Goal: Task Accomplishment & Management: Complete application form

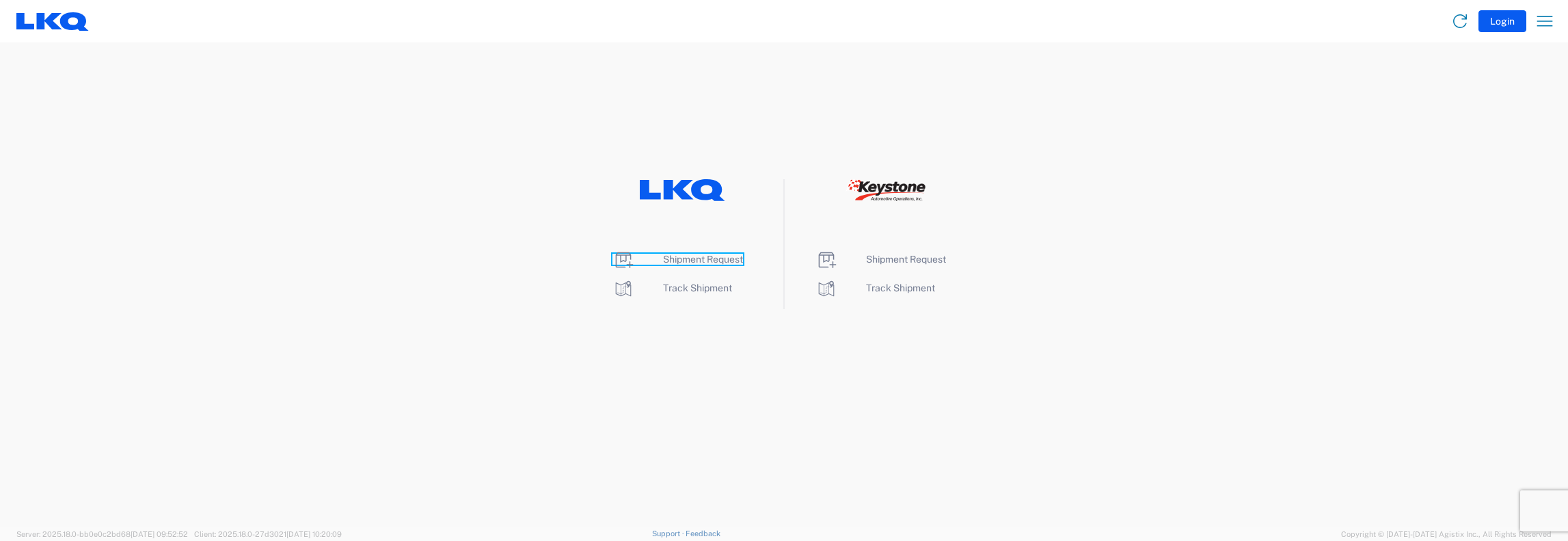
click at [684, 255] on span "Shipment Request" at bounding box center [703, 259] width 80 height 11
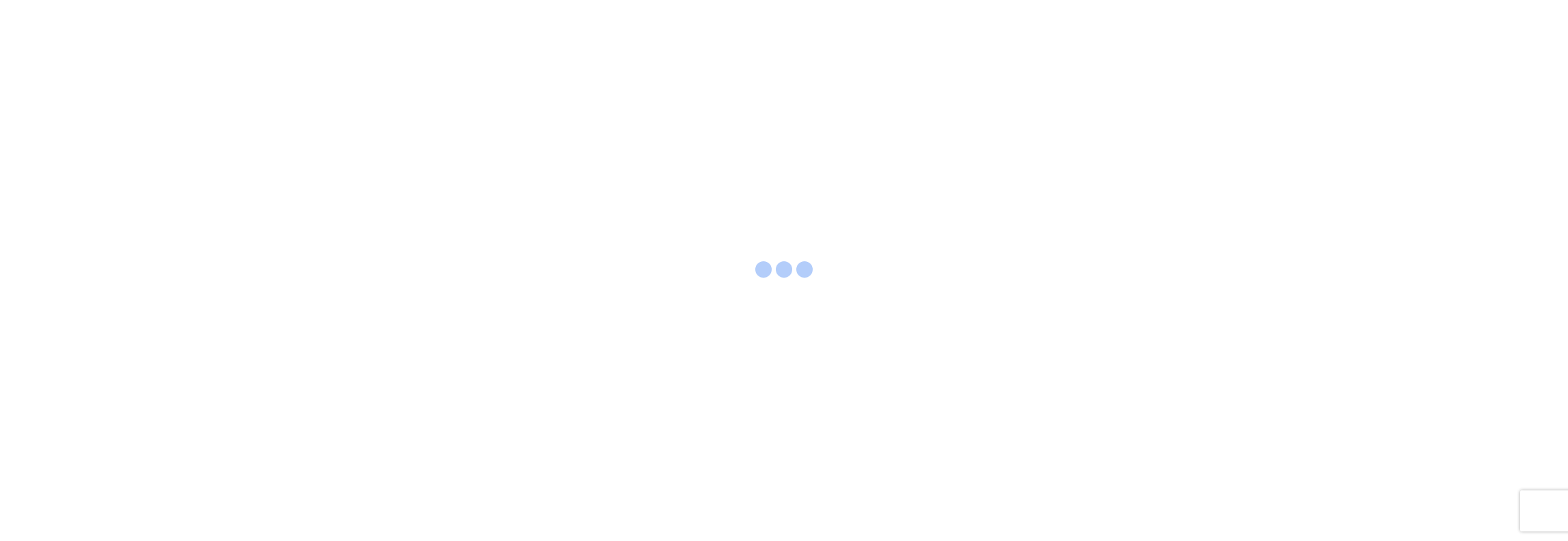
select select "FULL"
select select "LBS"
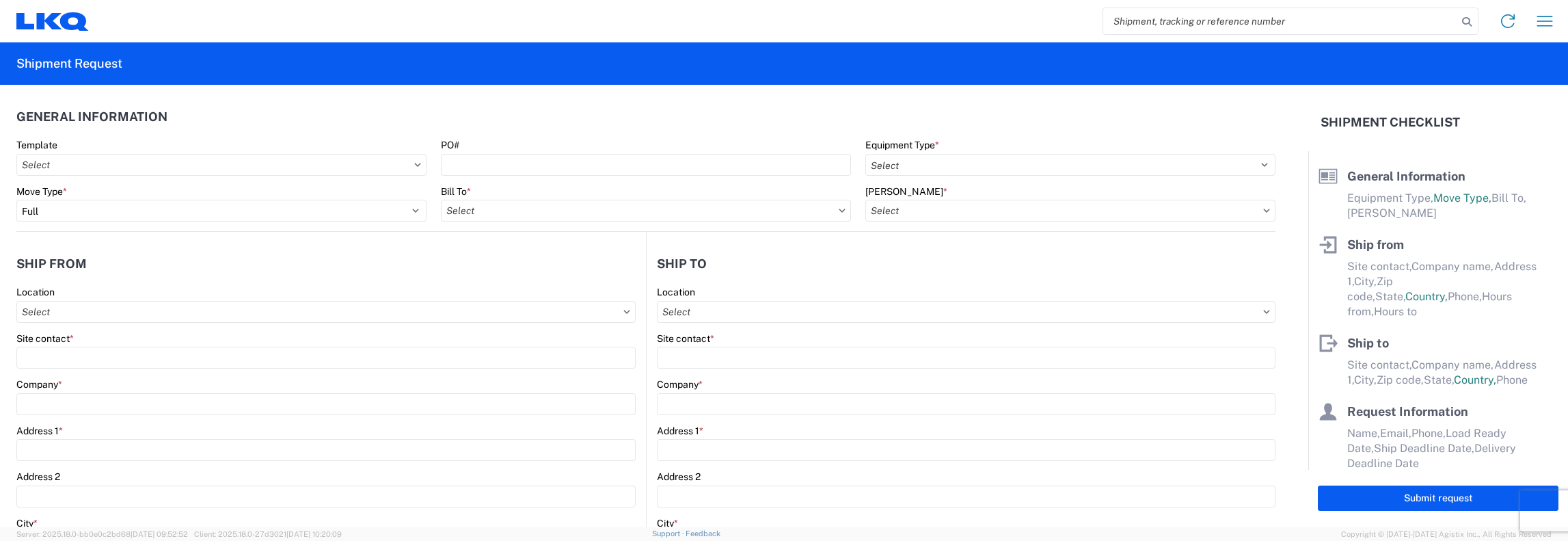
click at [1115, 20] on input "search" at bounding box center [1280, 21] width 354 height 26
type input "55765806"
click at [1464, 23] on icon at bounding box center [1466, 22] width 19 height 19
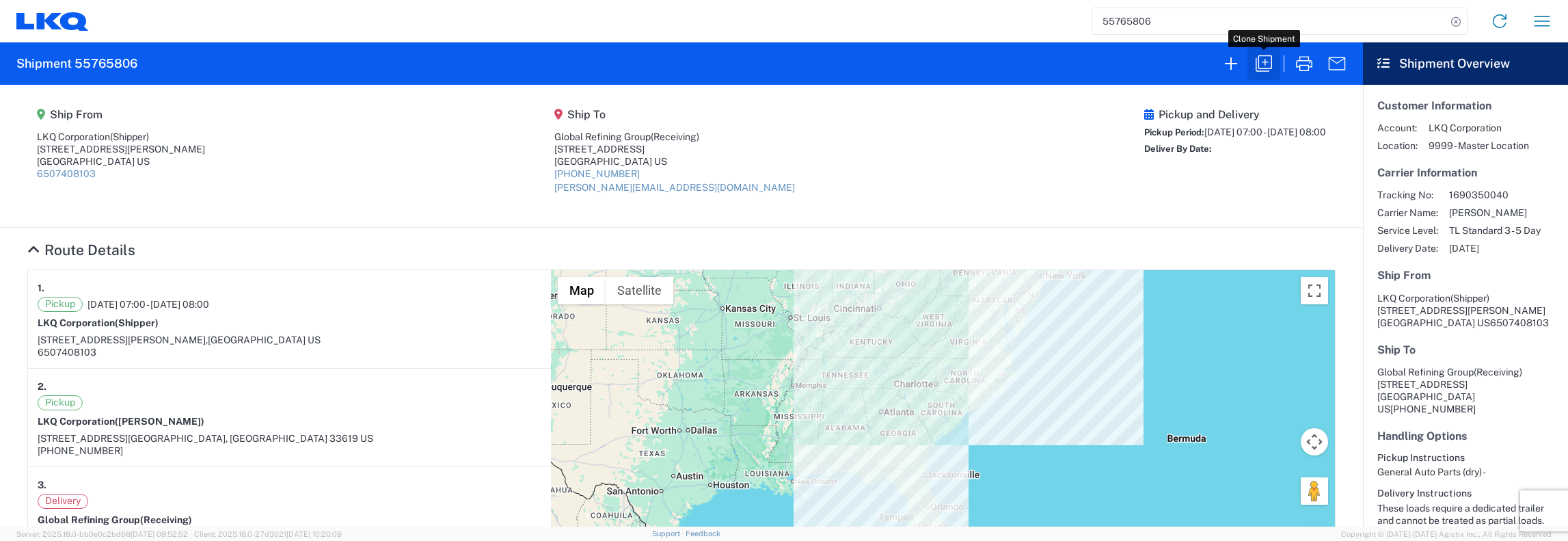
click at [1264, 63] on icon "button" at bounding box center [1264, 64] width 22 height 22
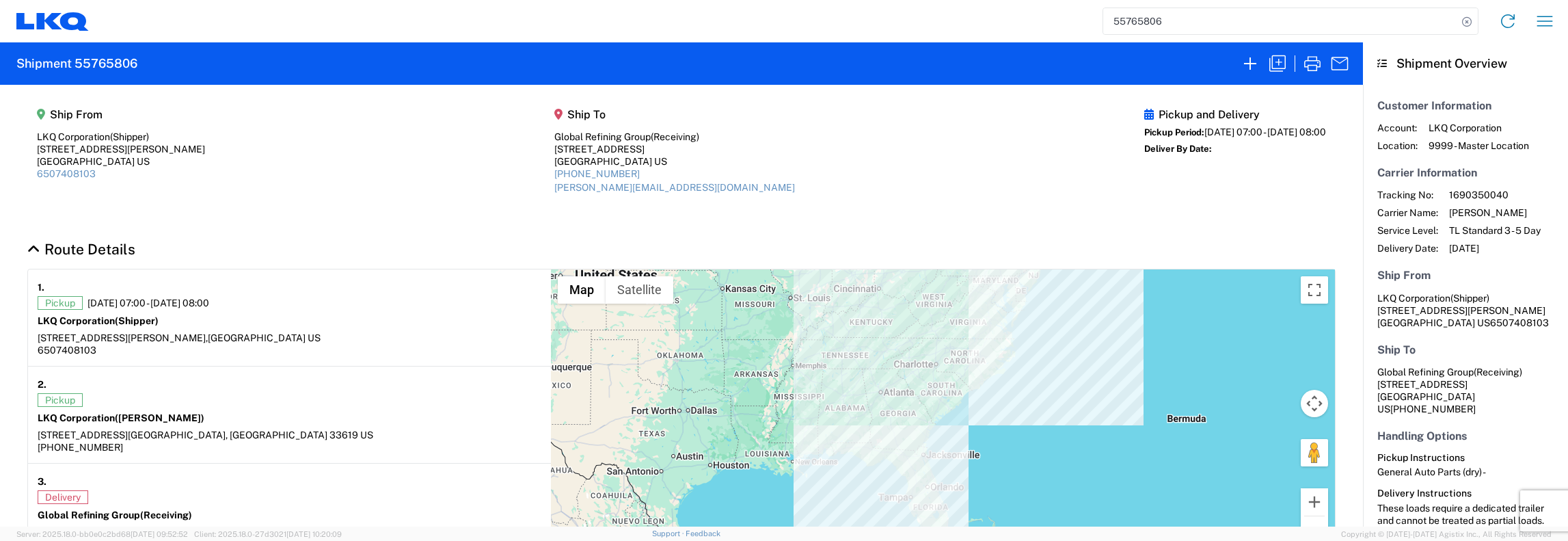
select select "FULL"
select select "LBS"
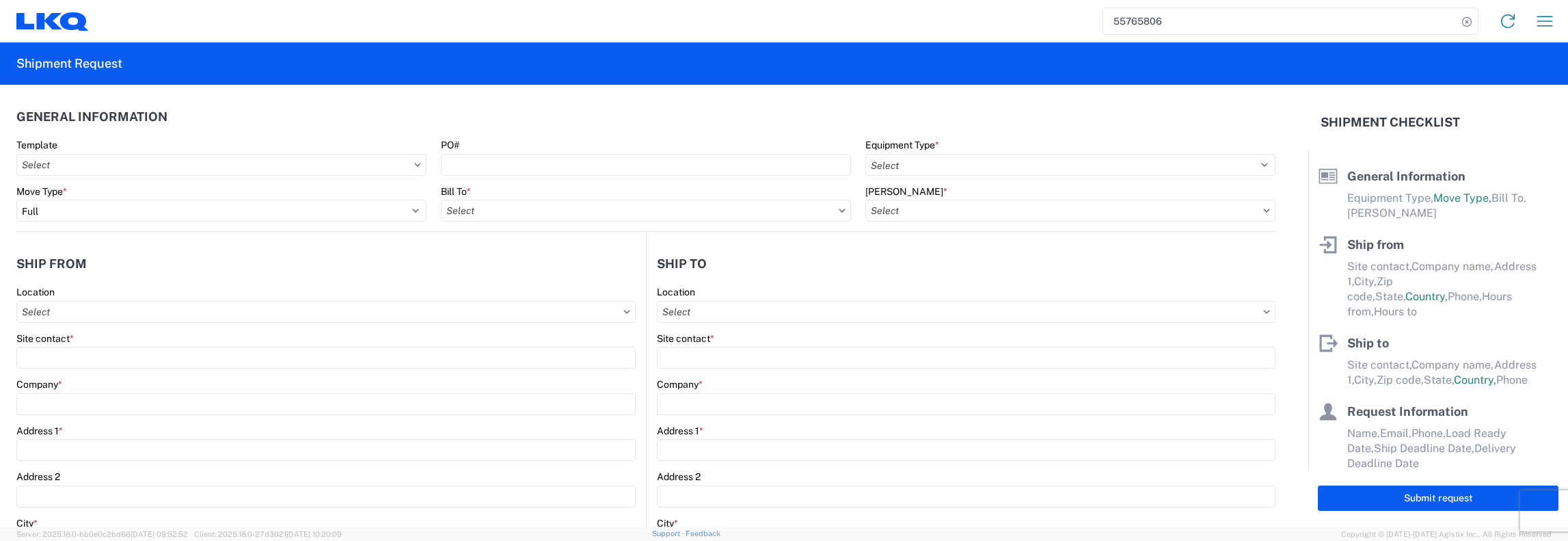
select select "STDV"
type input "Shipper"
type input "LKQ Corporation"
type input "11900 Starkey Road"
type input "Largo"
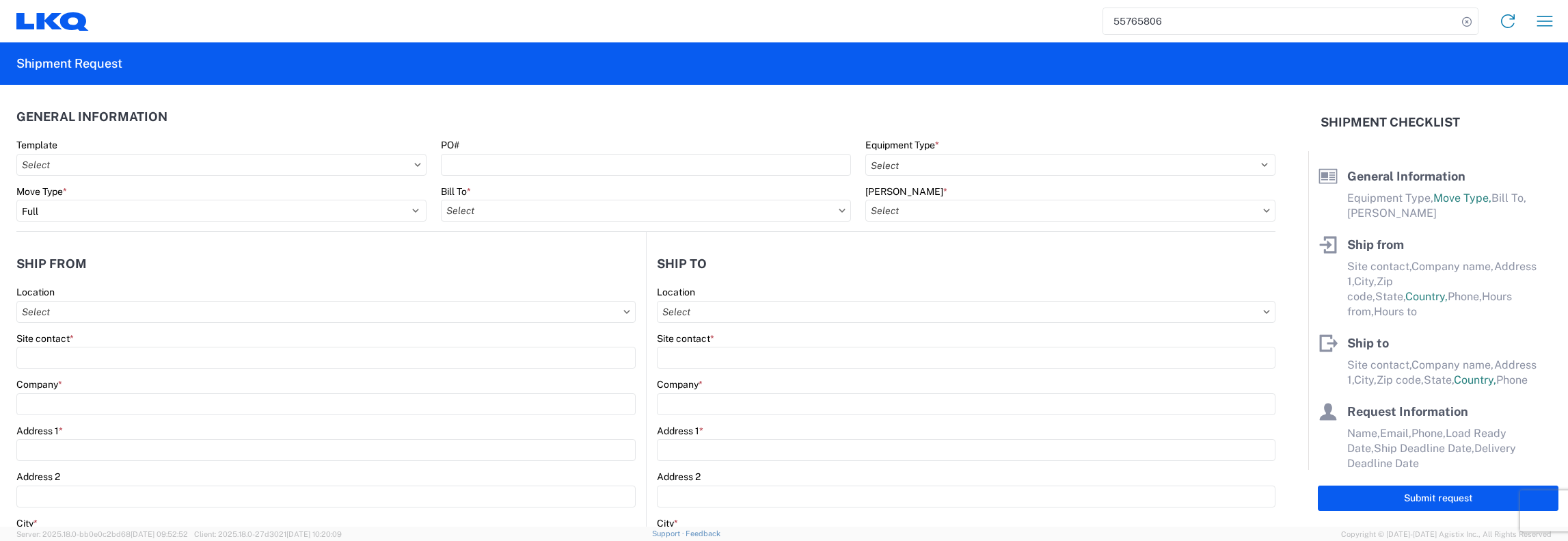
type input "33773"
type input "Receiving"
type input "Global Refining Group"
type input "618 Main St"
type input "Kenbridge"
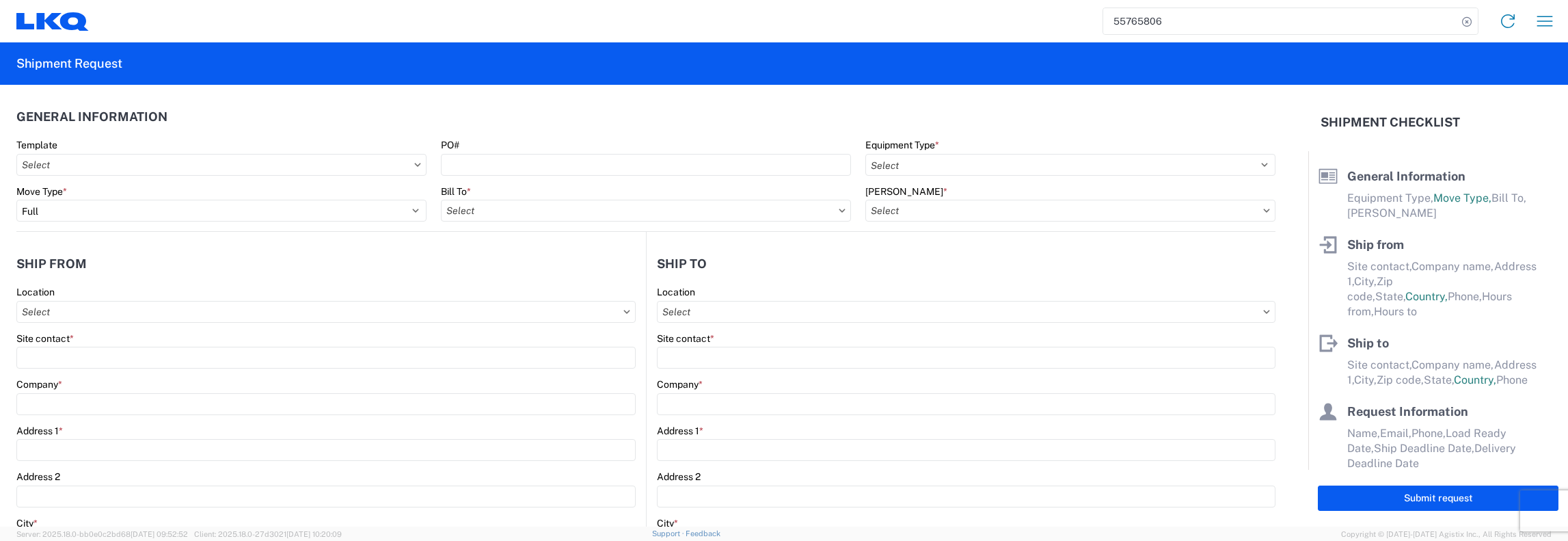
type input "23944"
type input "amanda@globalrefininggroup.com"
type input "John Keating"
type input "jfkeating@lkqcorp.com, sdziadul@lkqcorp.com"
type input "401-601-8171"
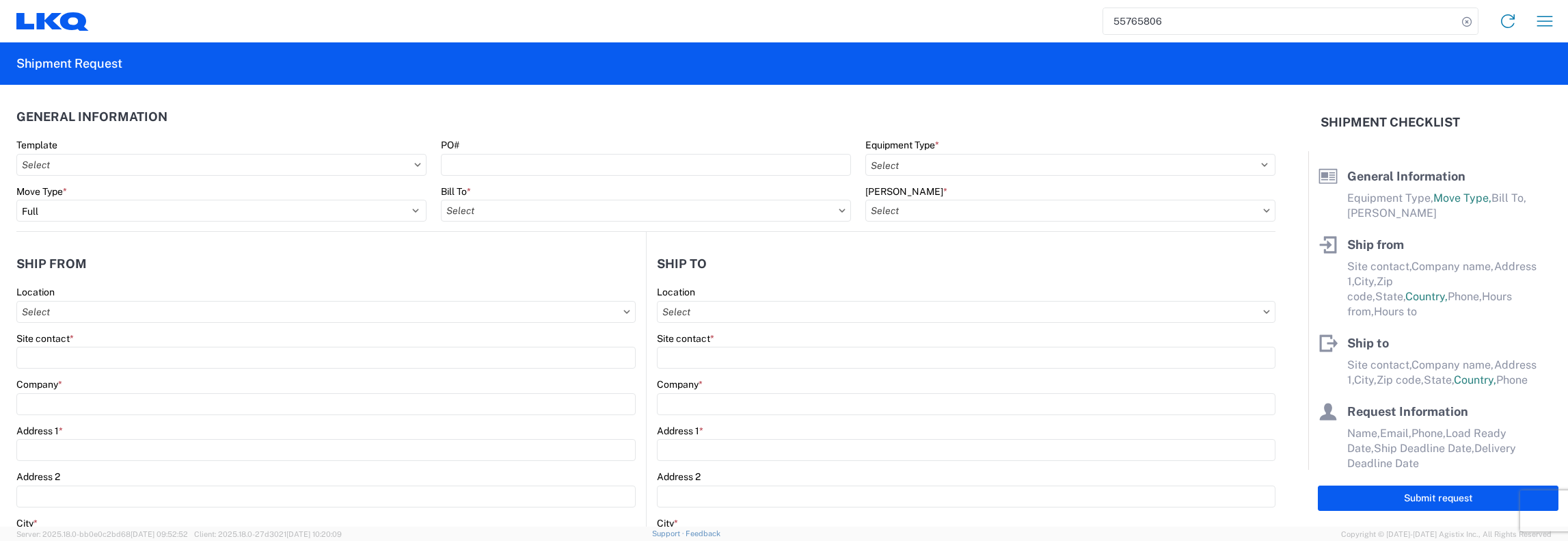
type input "2025-06-26"
type textarea "AM Pick-up at first stop needed. Second stop before 3:00PM."
type textarea "These loads require a dedicated trailer and cannot be treated as partial loads.…"
type input "3750"
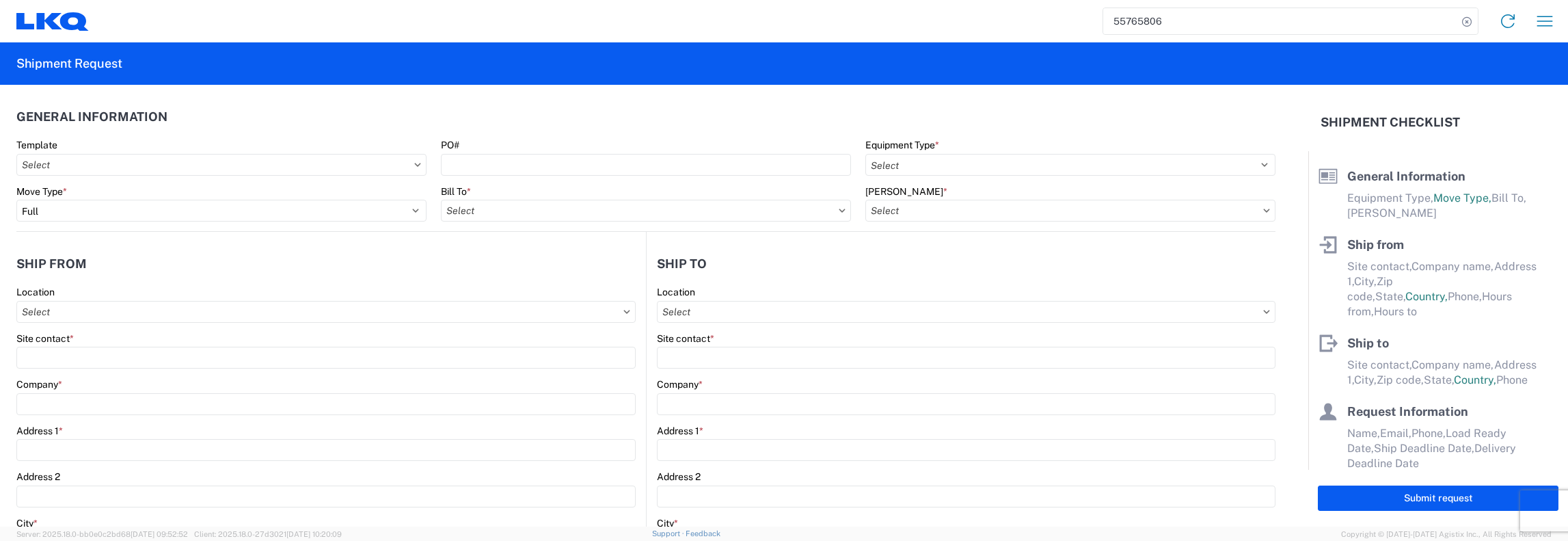
type input "General Auto Parts (dry)"
type input "24"
type input "1"
select select "FL"
select select "US"
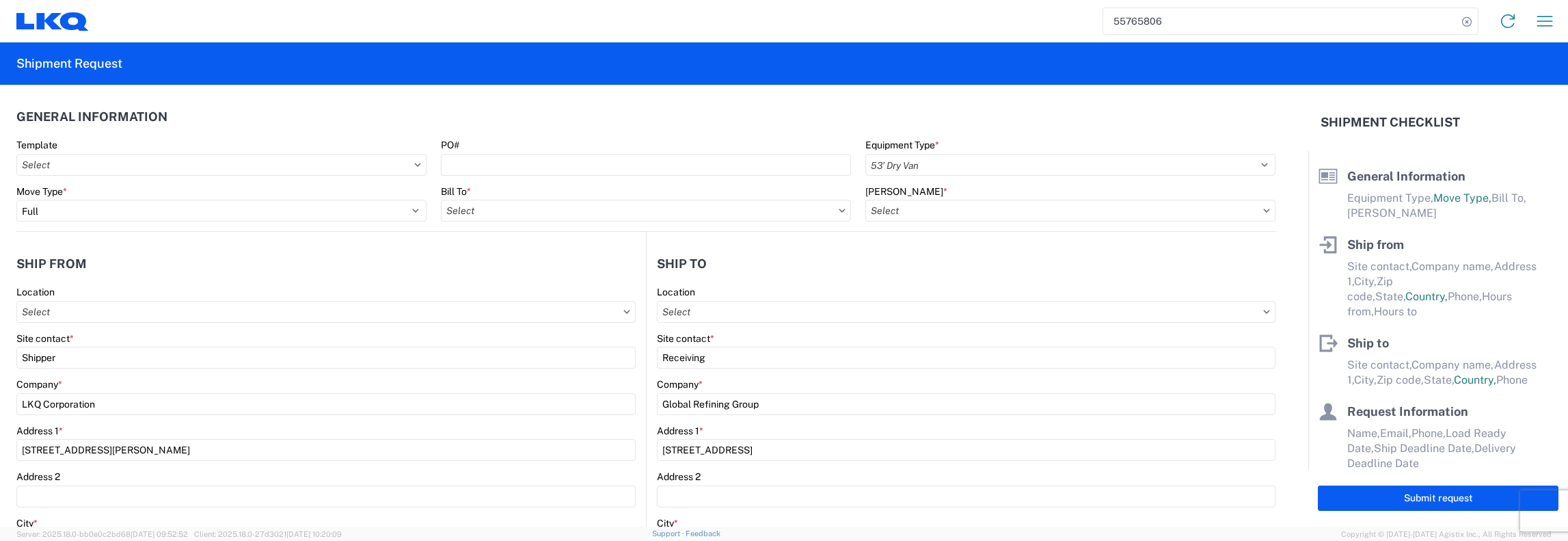
select select "US"
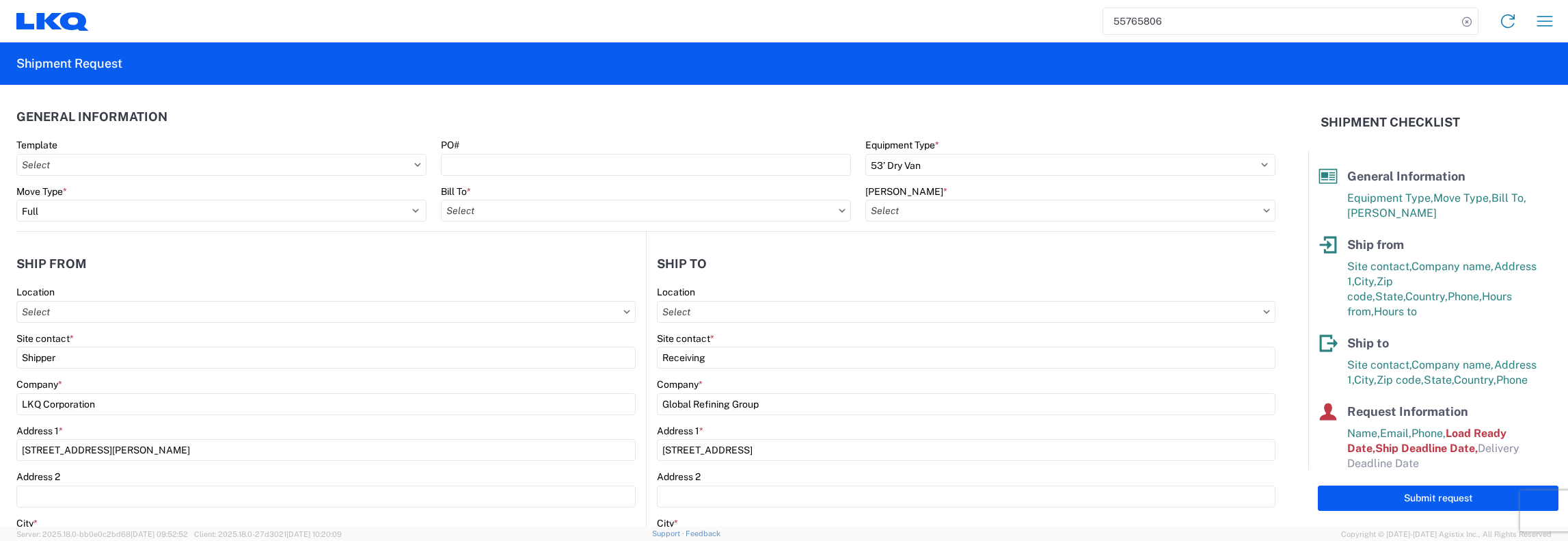
type input "1481-6300-66000-0000 - 1481 Freight Out"
type input "1189 - PYP Starkey Road - Largo FL"
type input "1481 - Precious Metals - Master Mining"
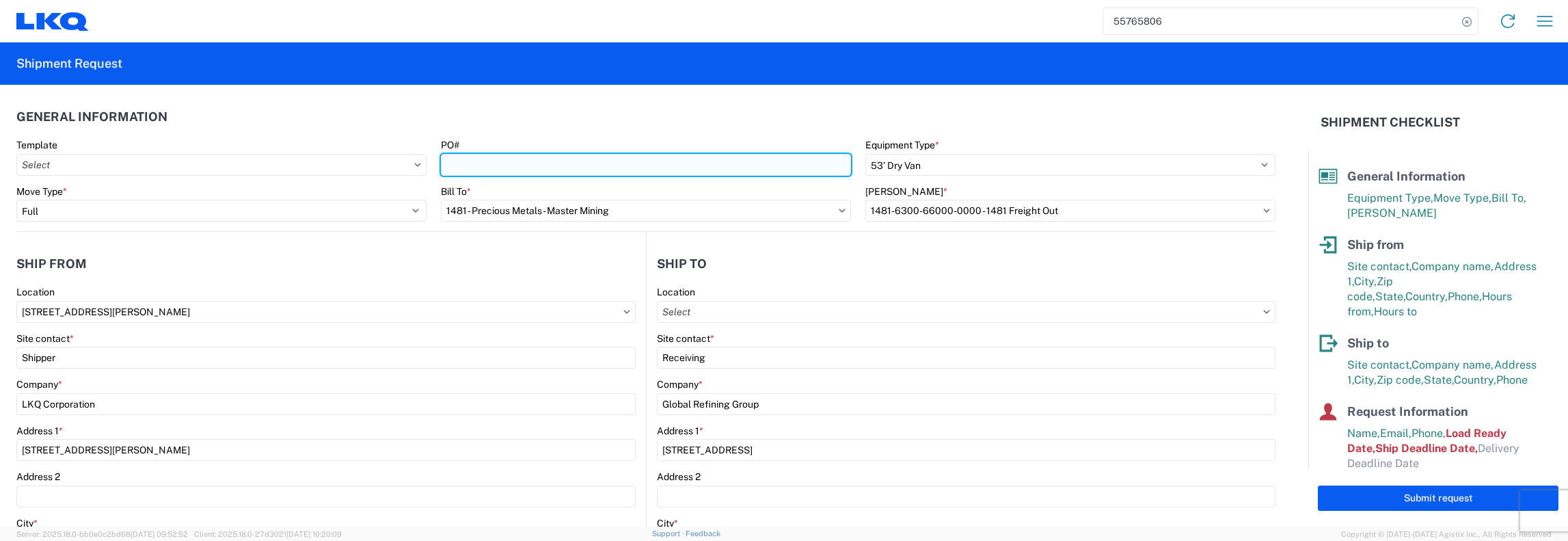
click at [456, 167] on input "PO#" at bounding box center [646, 165] width 410 height 22
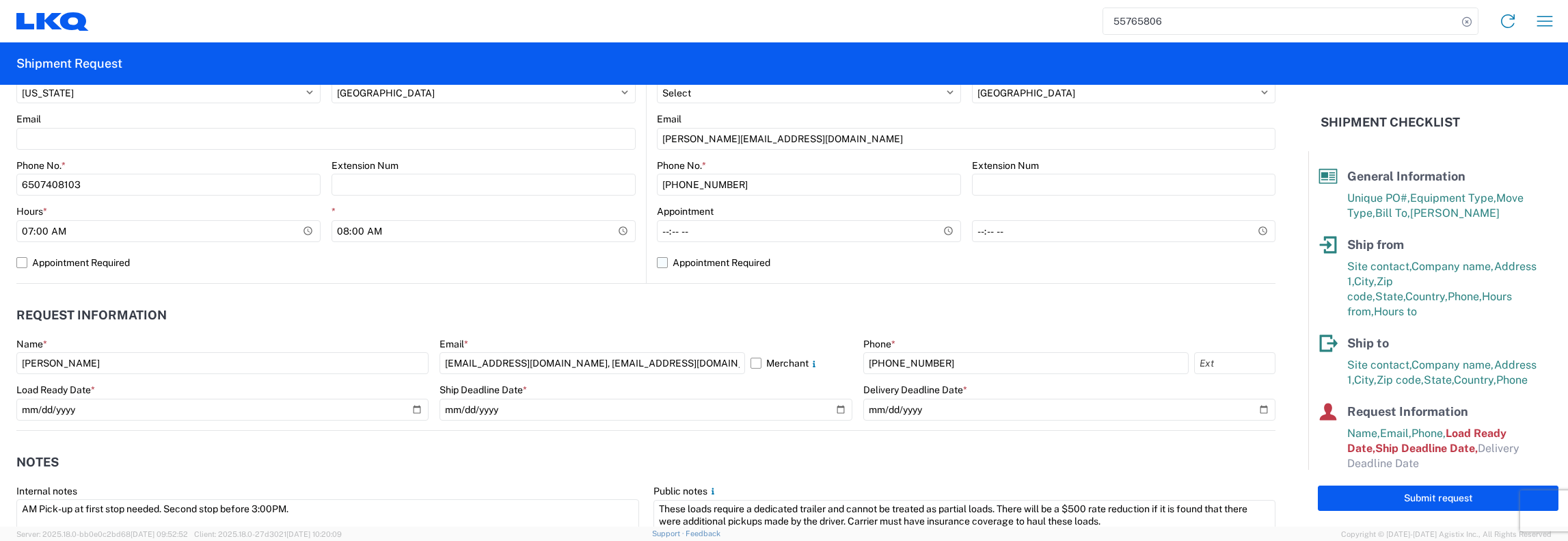
scroll to position [547, 0]
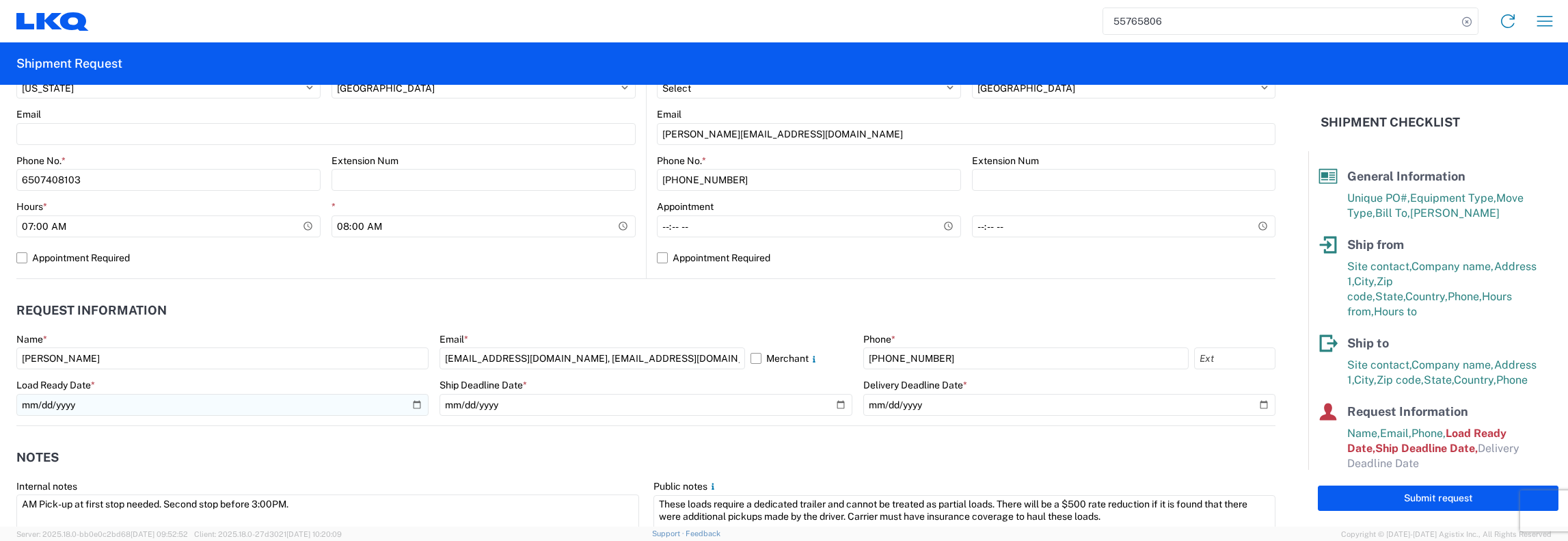
type input "1189-38"
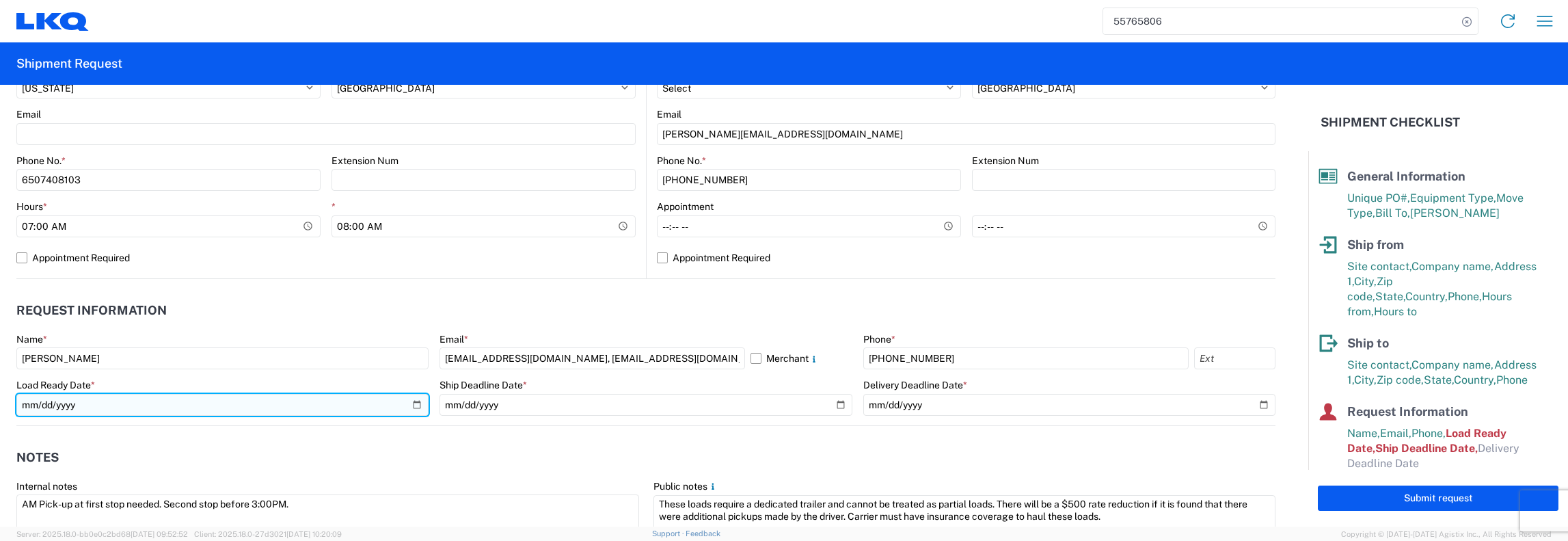
click at [416, 404] on input "2025-06-26" at bounding box center [223, 405] width 412 height 22
type input "2025-09-24"
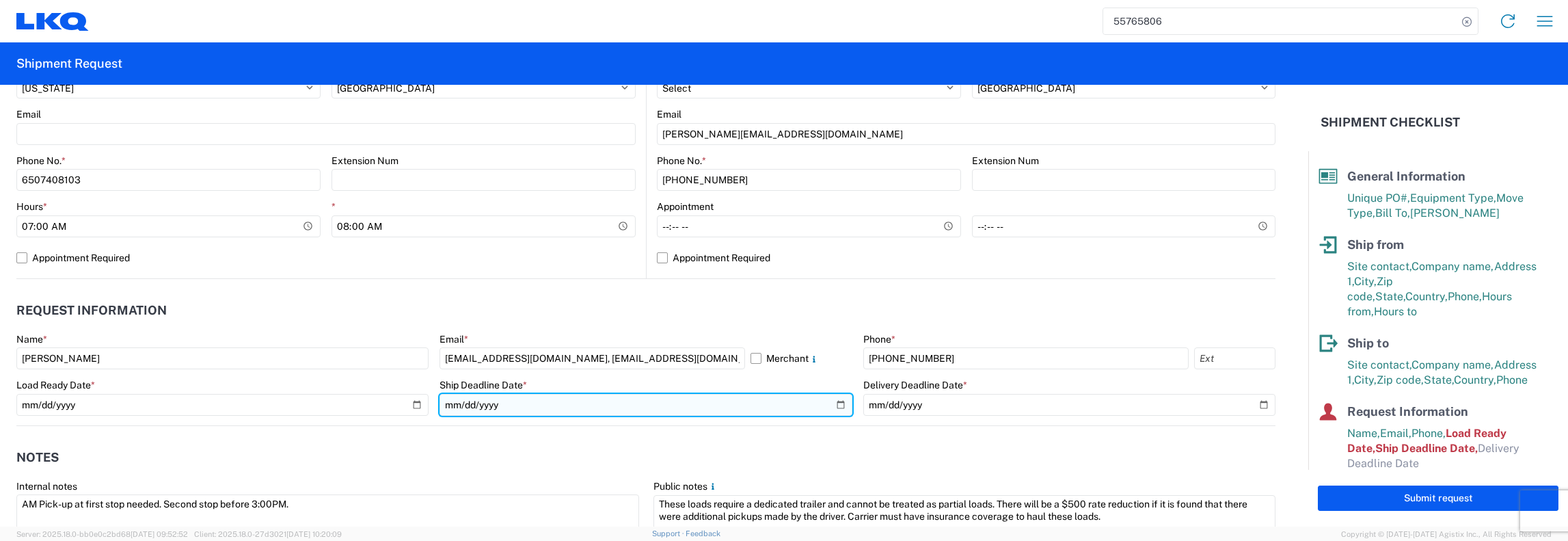
click at [831, 403] on input "2025-06-26" at bounding box center [646, 405] width 412 height 22
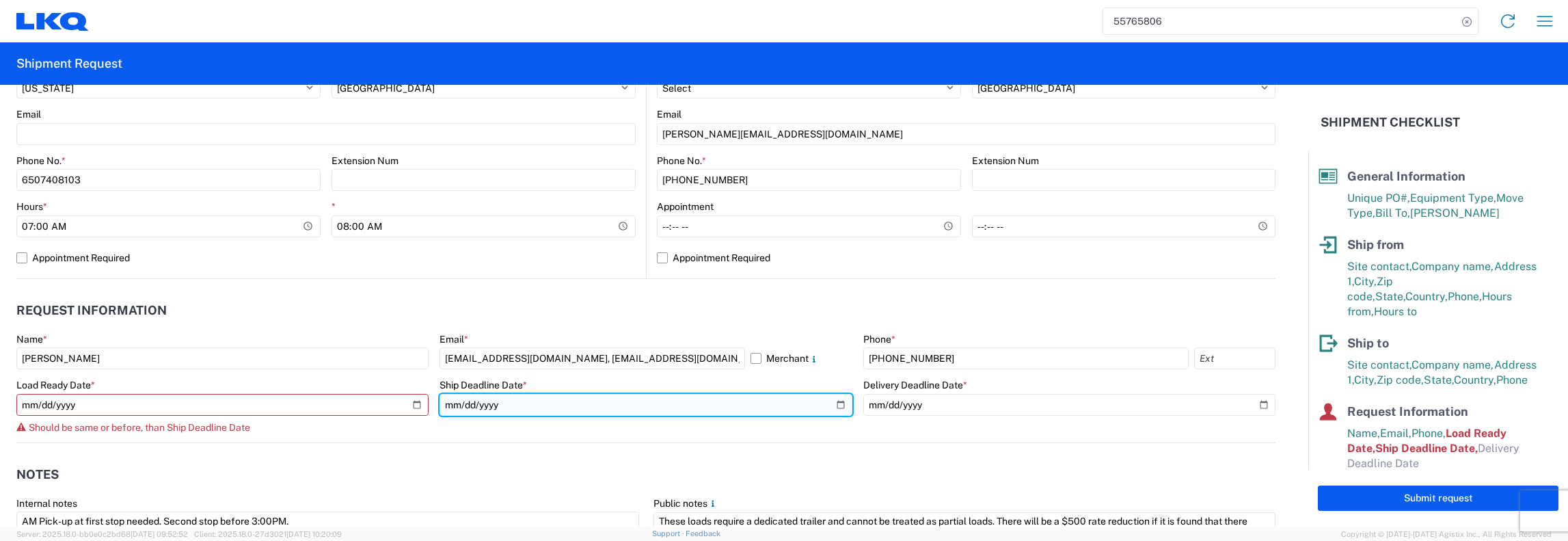
type input "2025-09-24"
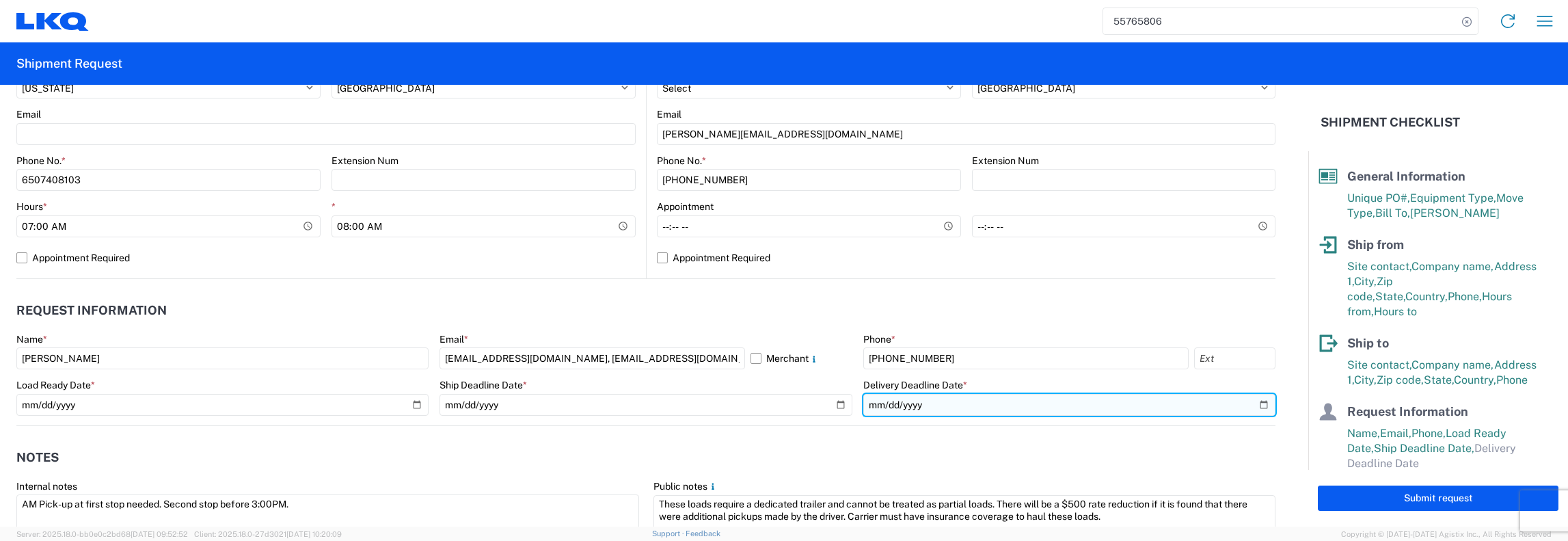
click at [1252, 404] on input "date" at bounding box center [1069, 405] width 412 height 22
type input "2025-09-26"
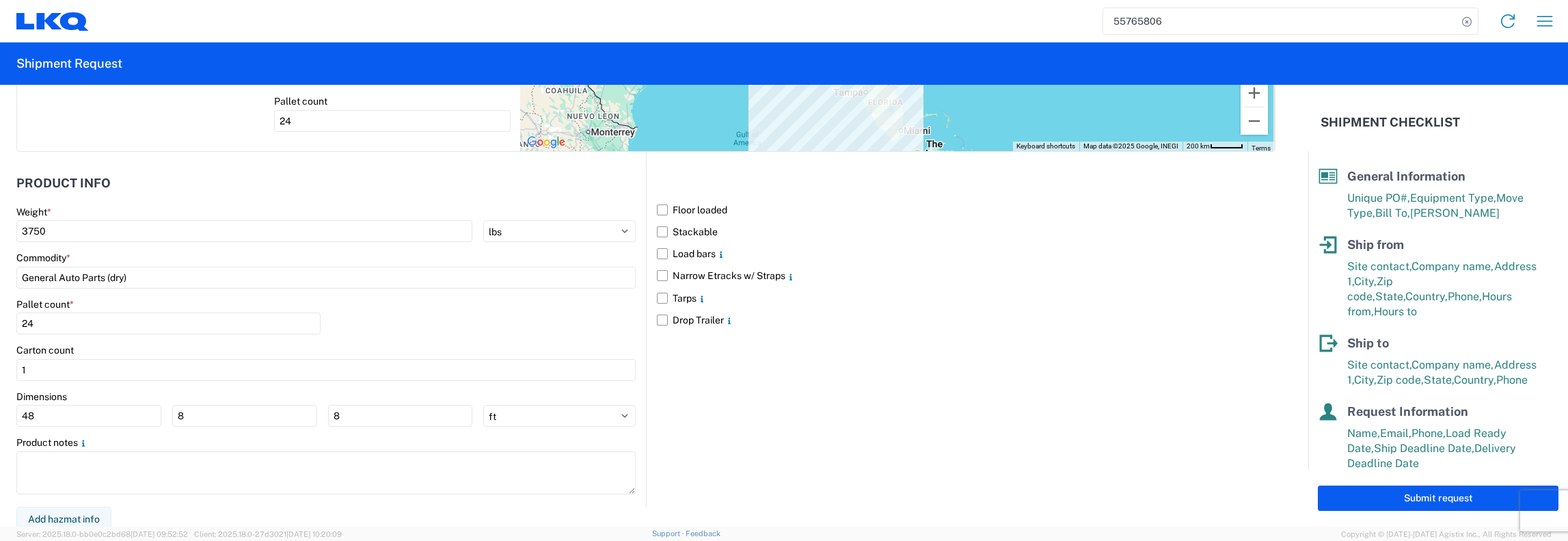
scroll to position [1308, 0]
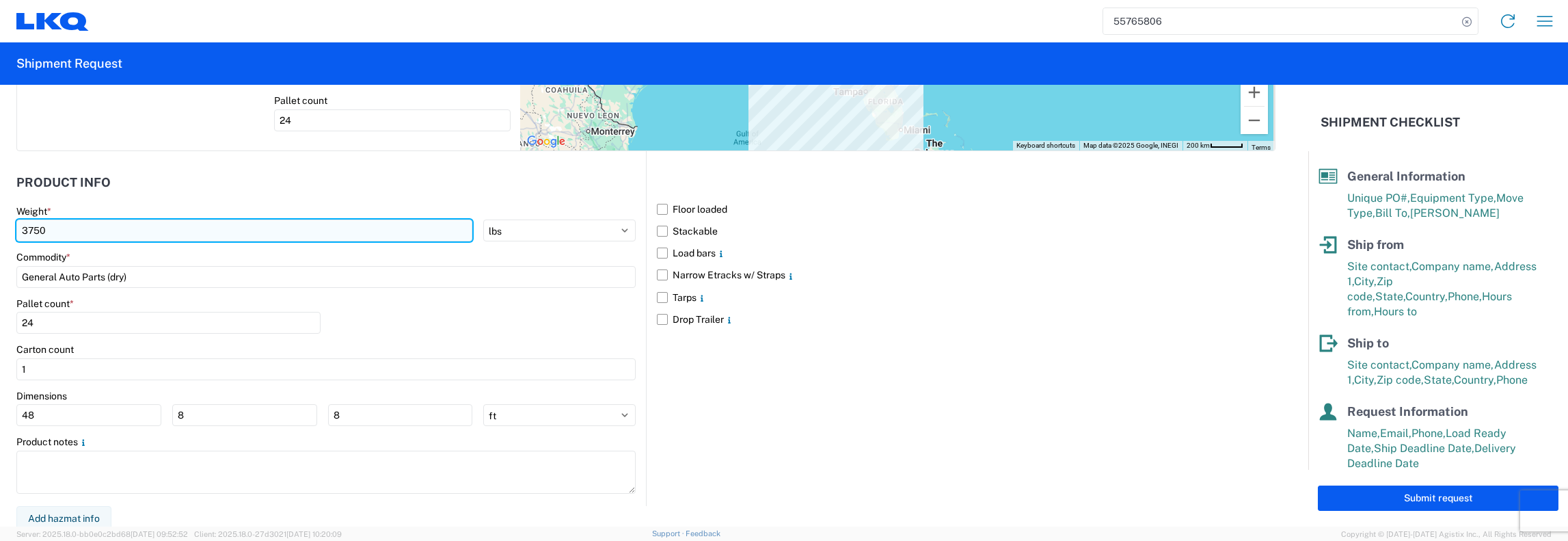
click at [46, 225] on input "3750" at bounding box center [244, 230] width 456 height 22
type input "3"
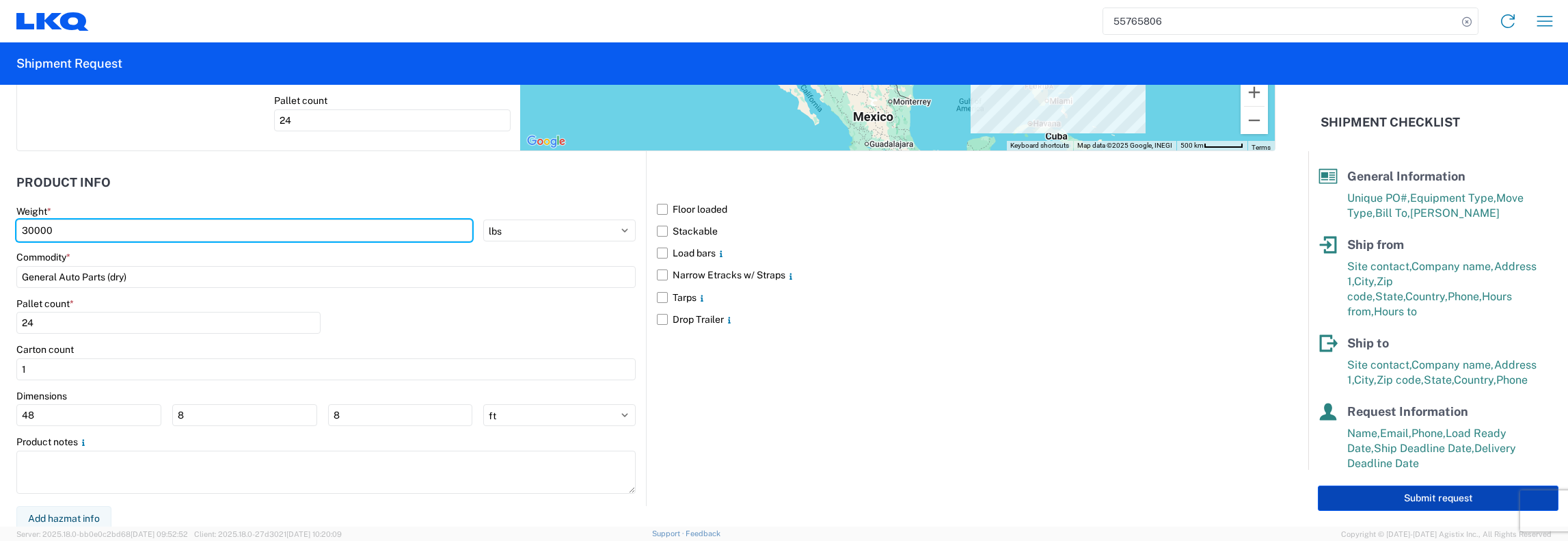
type input "30000"
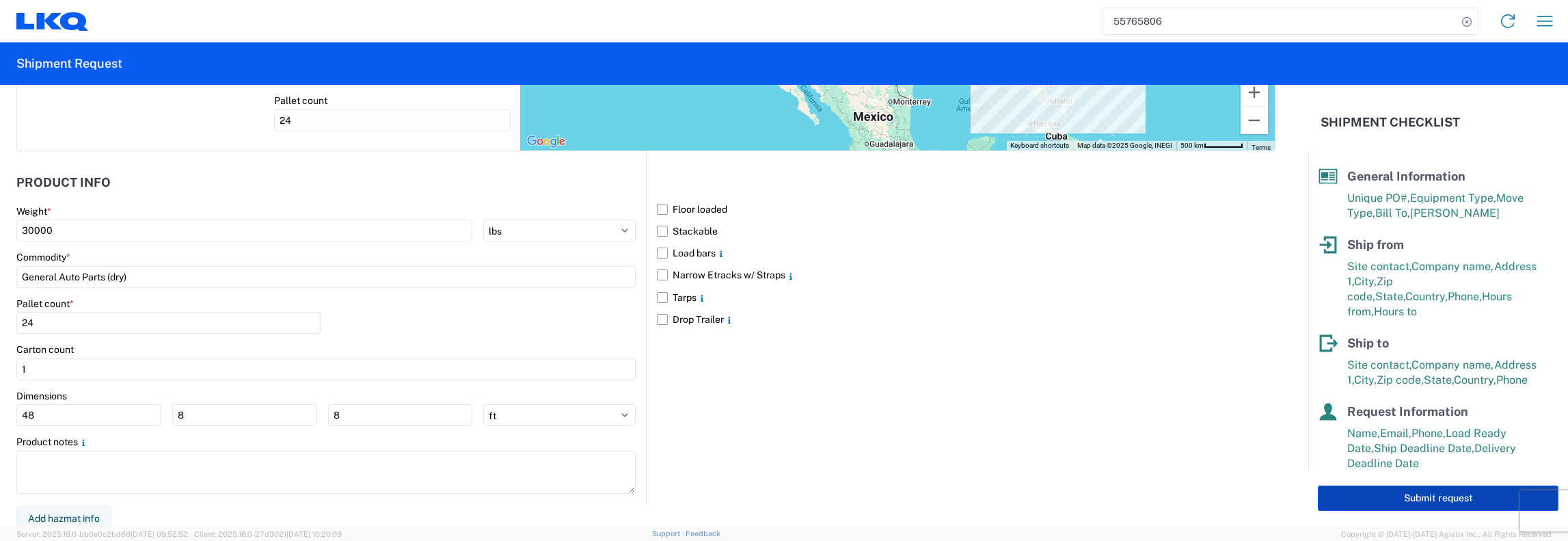
click at [1432, 496] on button "Submit request" at bounding box center [1438, 498] width 241 height 26
